Goal: Transaction & Acquisition: Purchase product/service

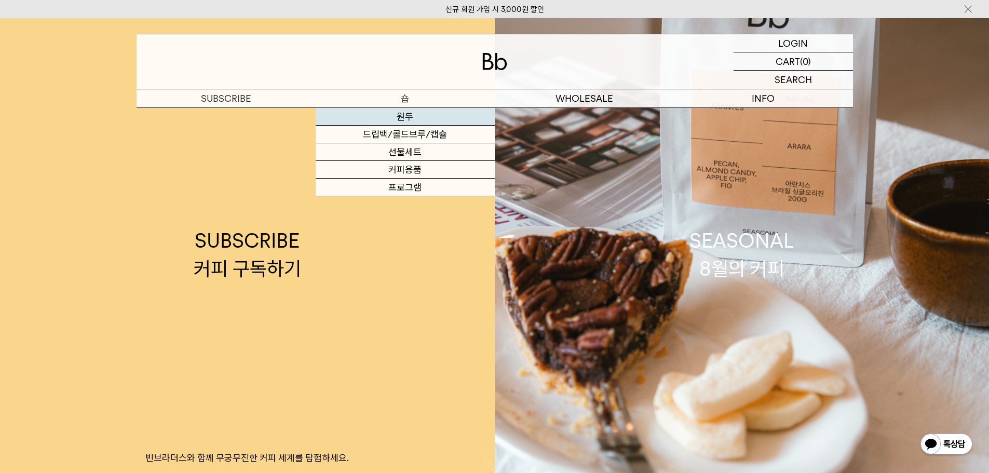
click at [411, 120] on link "원두" at bounding box center [405, 117] width 179 height 18
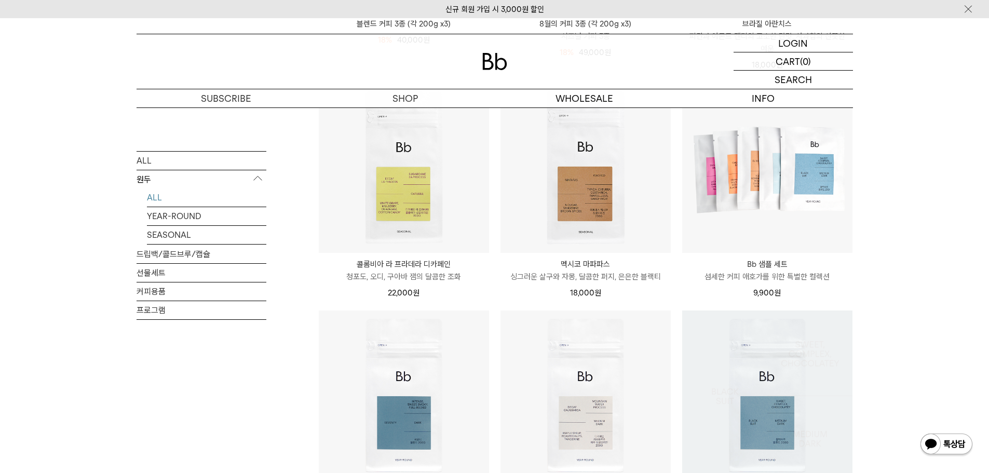
scroll to position [260, 0]
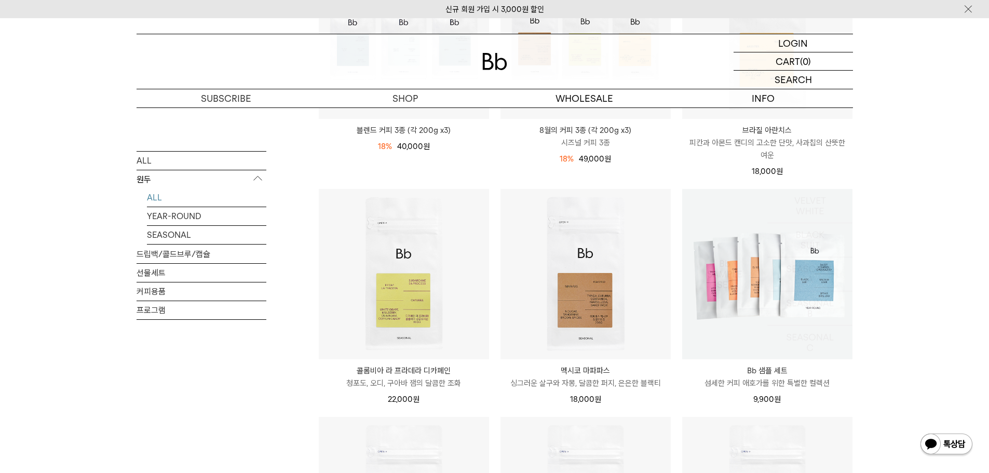
click at [705, 314] on img at bounding box center [768, 274] width 170 height 170
